Goal: Task Accomplishment & Management: Manage account settings

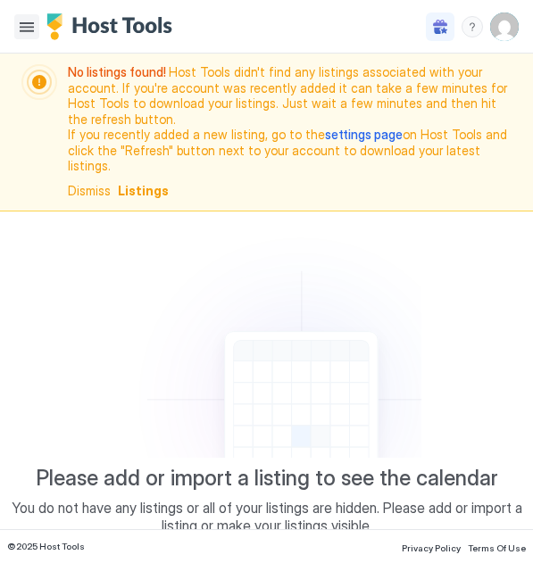
click at [21, 26] on button "Menu" at bounding box center [26, 26] width 25 height 25
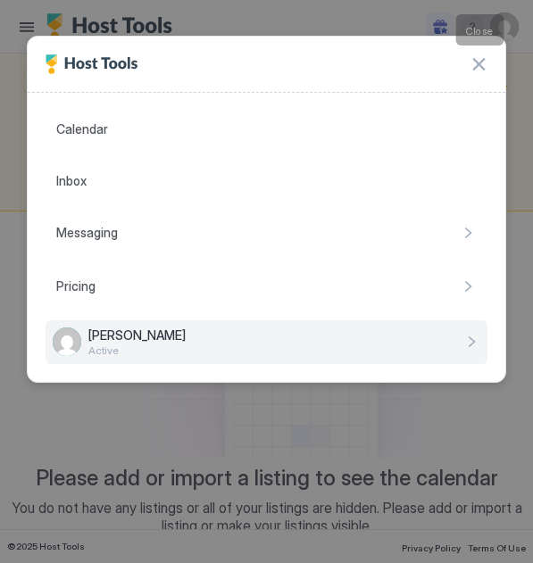
click at [478, 63] on button "button" at bounding box center [478, 64] width 18 height 18
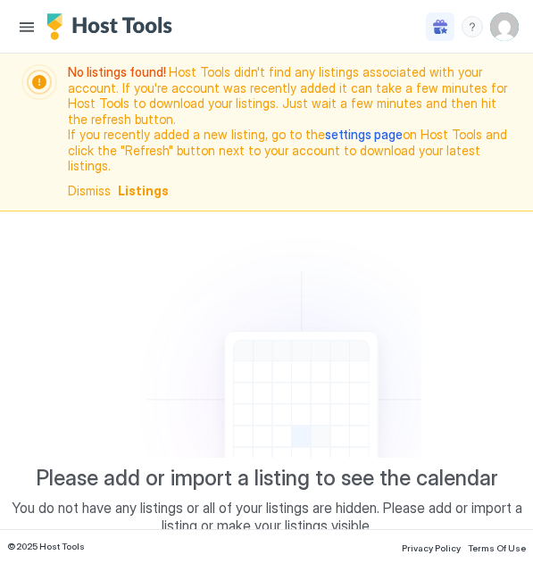
click at [505, 27] on img "User profile" at bounding box center [504, 26] width 29 height 29
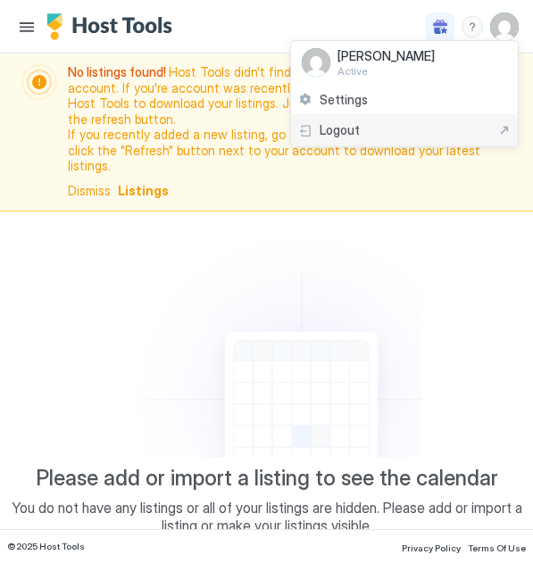
click at [325, 131] on span "Logout" at bounding box center [339, 130] width 40 height 16
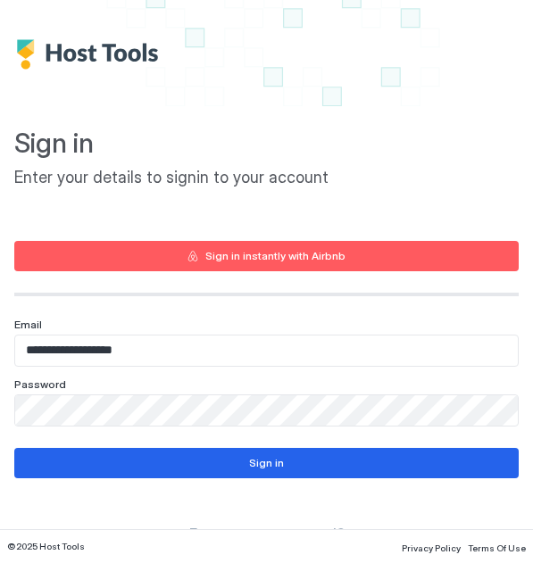
click at [24, 52] on div at bounding box center [266, 54] width 504 height 80
